Goal: Task Accomplishment & Management: Manage account settings

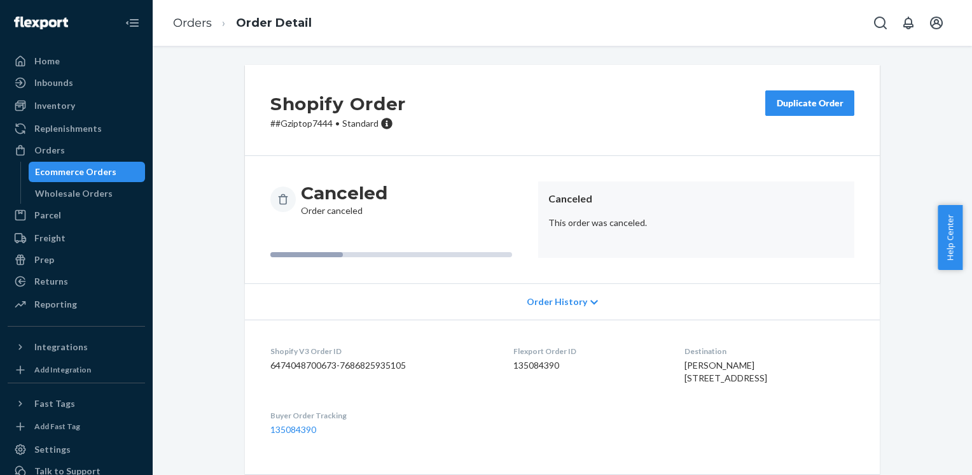
click at [66, 167] on div "Ecommerce Orders" at bounding box center [75, 171] width 81 height 13
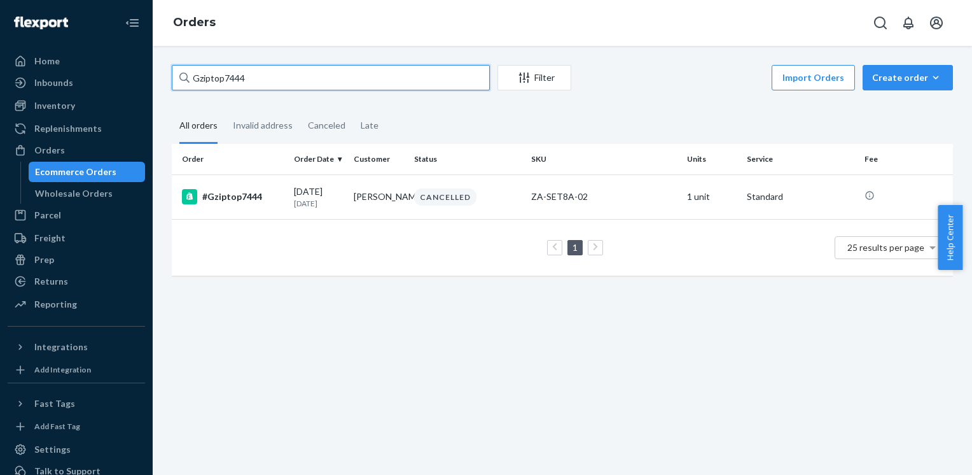
click at [285, 73] on input "Gziptop7444" at bounding box center [331, 77] width 318 height 25
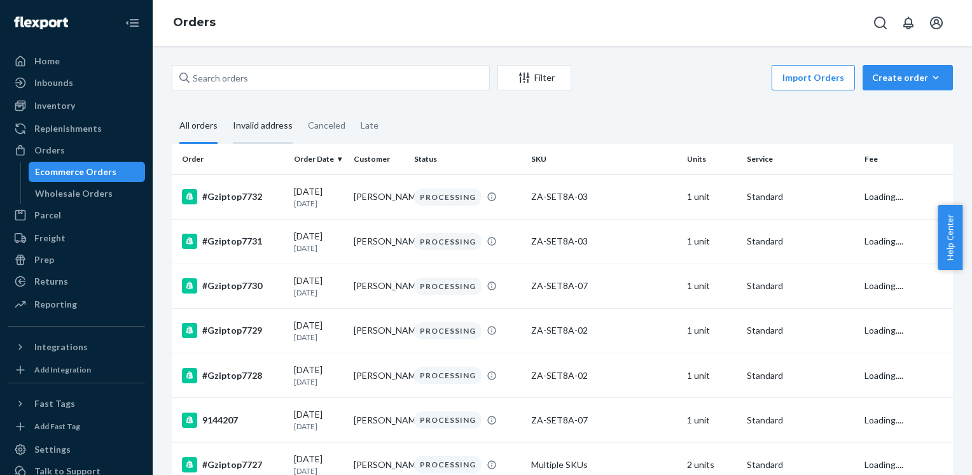
click at [252, 131] on div "Invalid address" at bounding box center [263, 126] width 60 height 35
click at [225, 109] on input "Invalid address" at bounding box center [225, 109] width 0 height 0
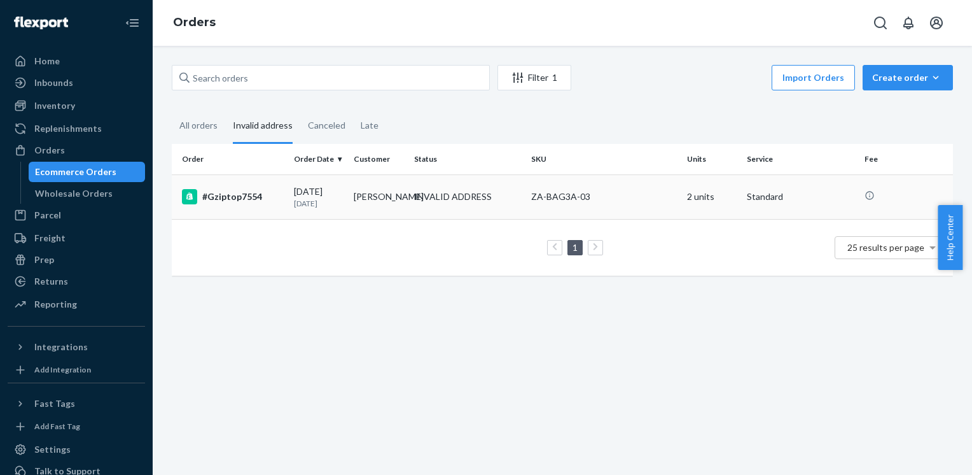
click at [283, 193] on td "#Gziptop7554" at bounding box center [230, 196] width 117 height 45
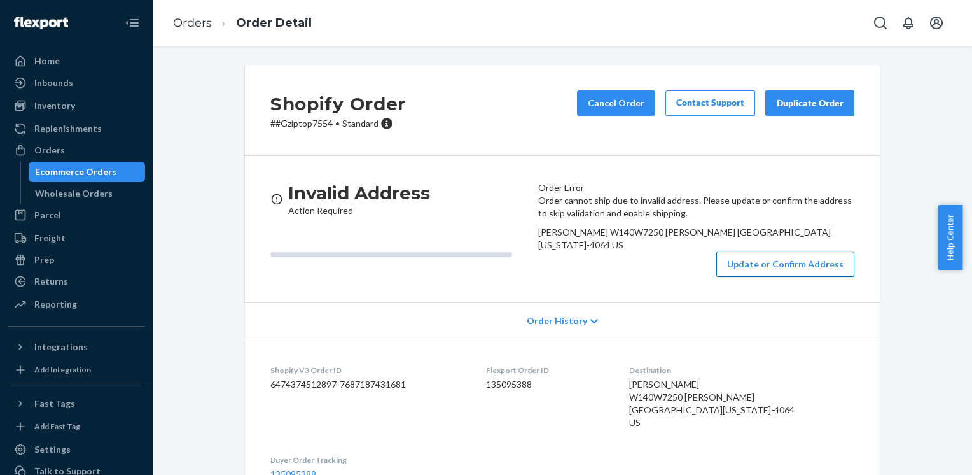
click at [787, 277] on button "Update or Confirm Address" at bounding box center [786, 263] width 138 height 25
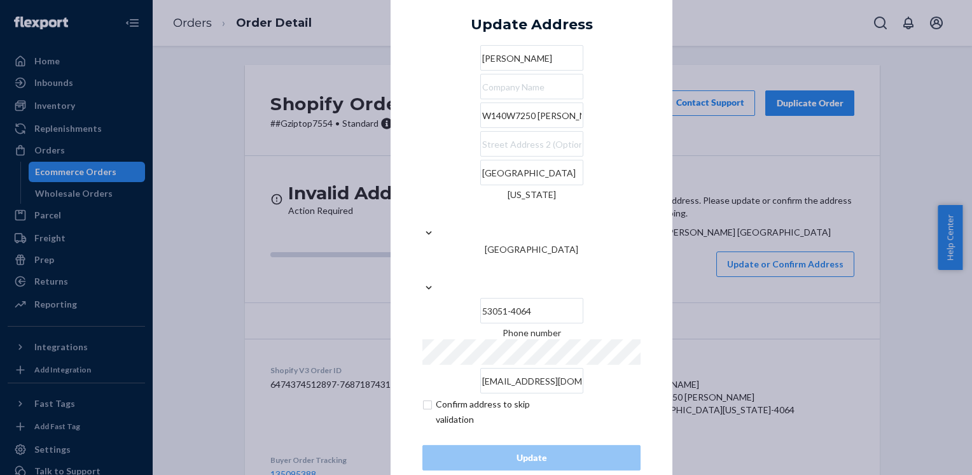
click at [423, 396] on input "checkbox" at bounding box center [497, 411] width 148 height 31
checkbox input "true"
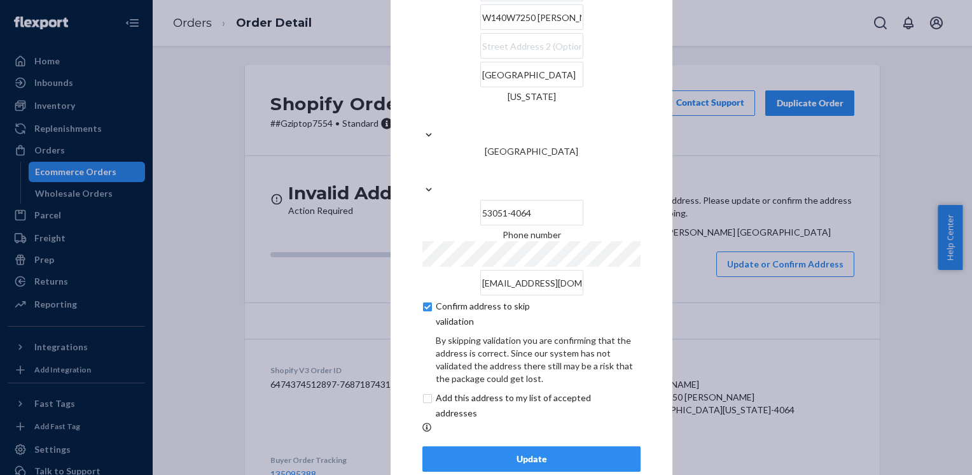
scroll to position [56, 0]
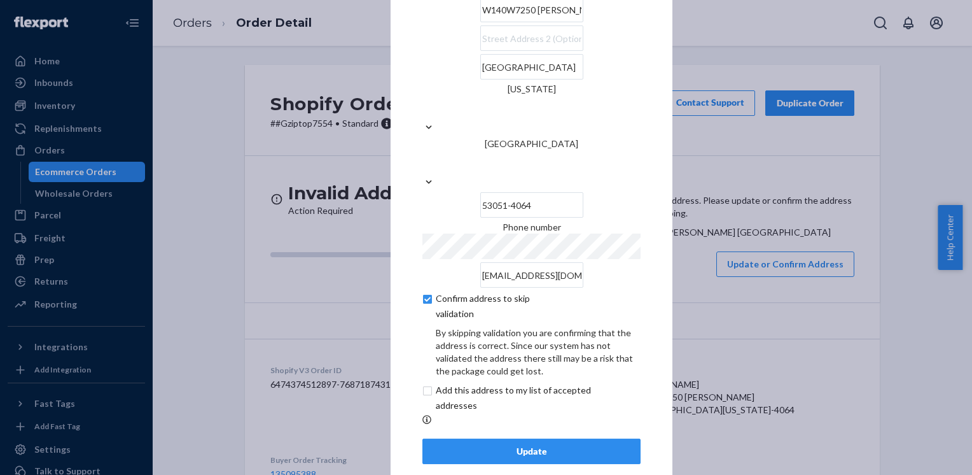
click at [499, 445] on div "Update" at bounding box center [531, 451] width 197 height 13
